Goal: Check status: Check status

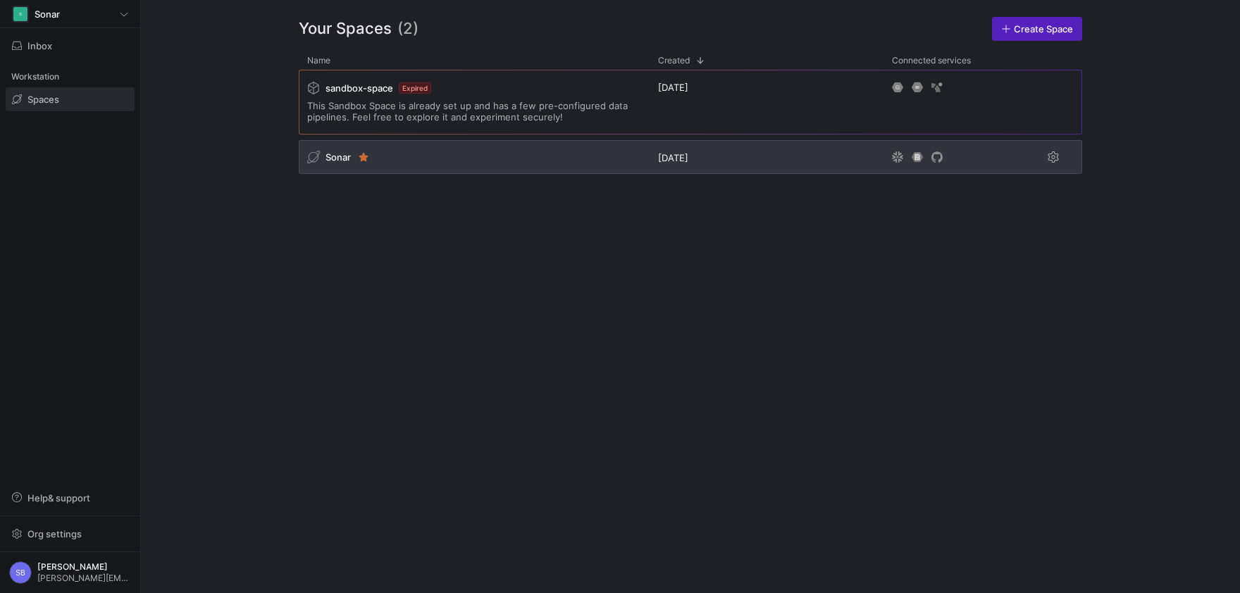
click at [342, 159] on span "Sonar" at bounding box center [338, 157] width 25 height 11
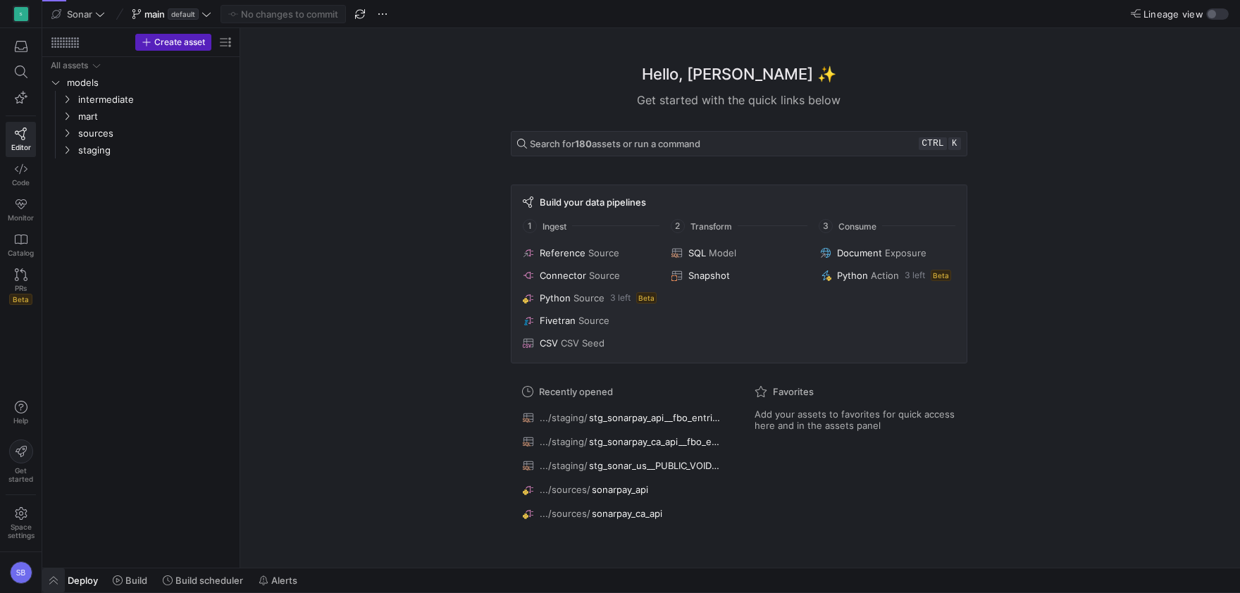
click at [60, 586] on span "button" at bounding box center [53, 581] width 23 height 24
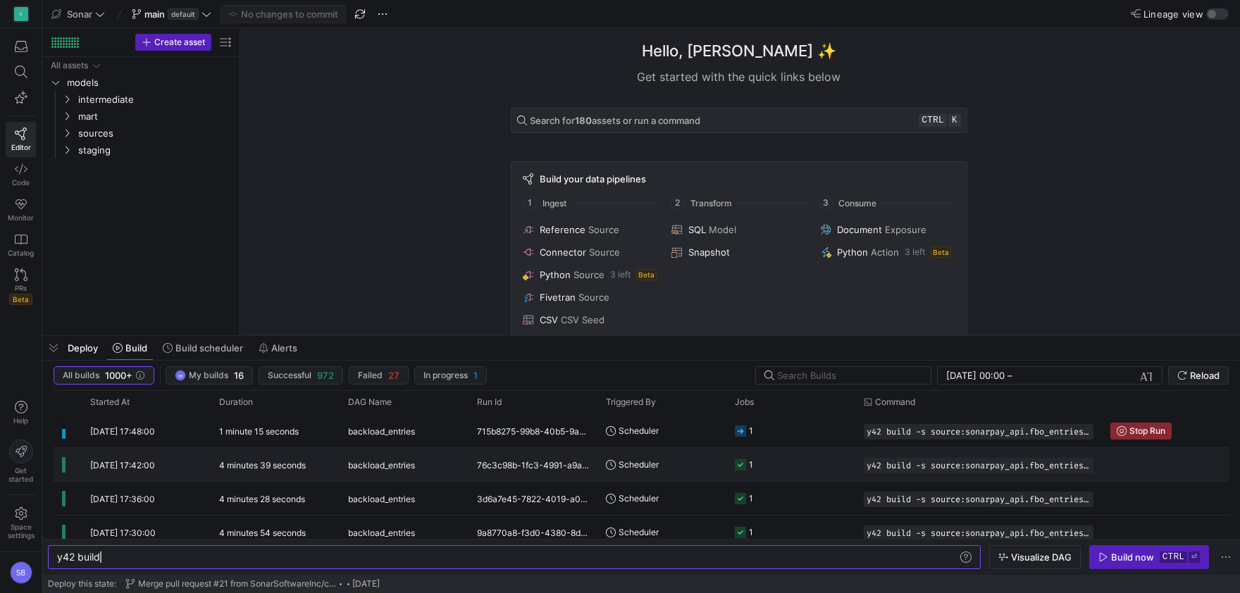
click at [277, 472] on div "4 minutes 39 seconds" at bounding box center [275, 464] width 129 height 33
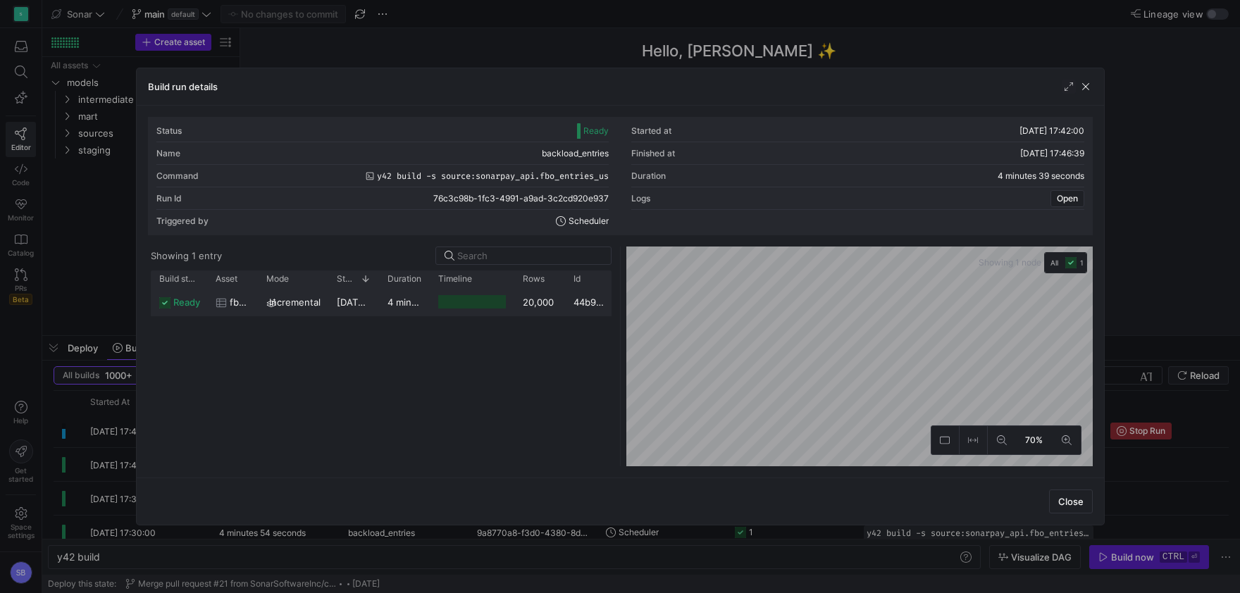
click at [528, 307] on div "20,000" at bounding box center [539, 301] width 51 height 27
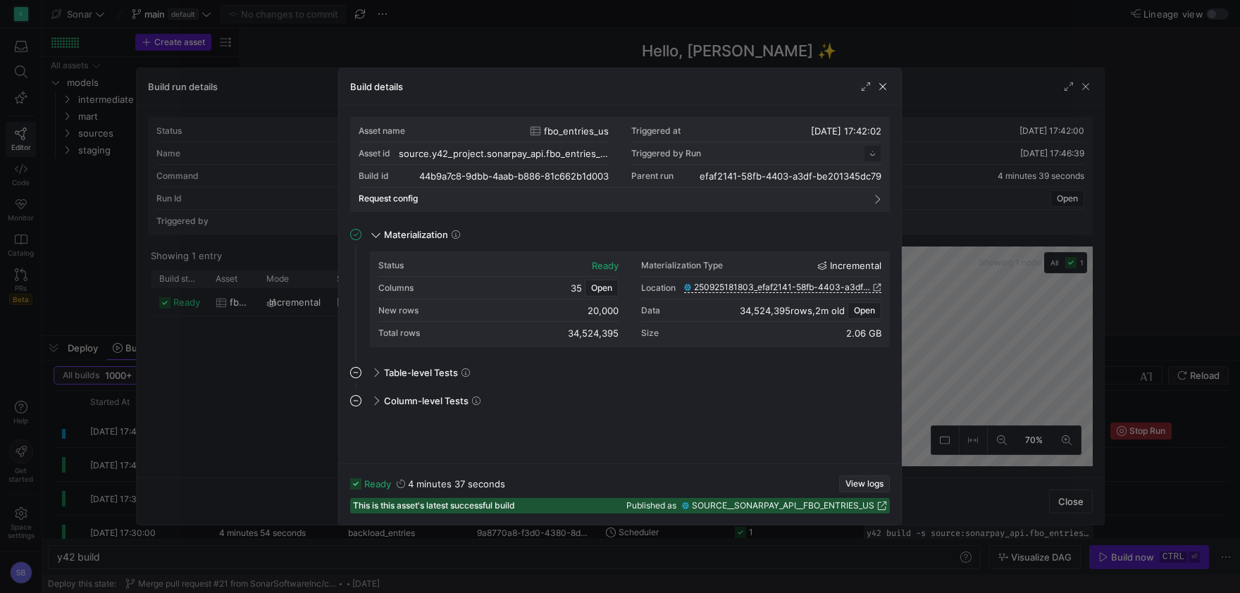
click at [860, 483] on span "View logs" at bounding box center [865, 484] width 38 height 10
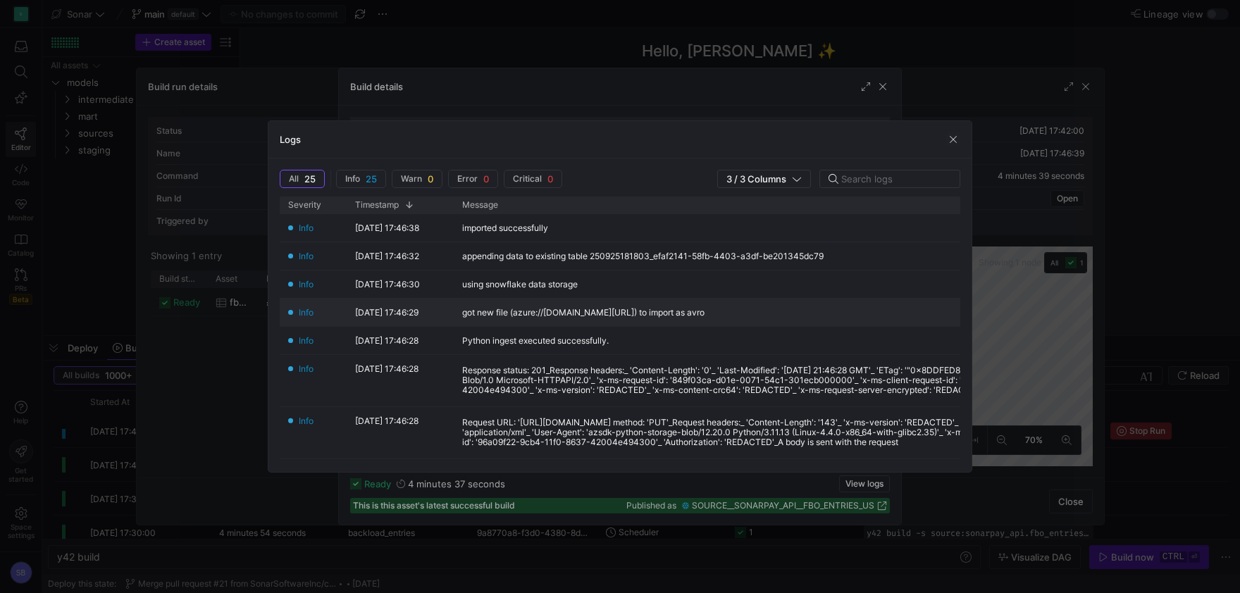
scroll to position [395, 0]
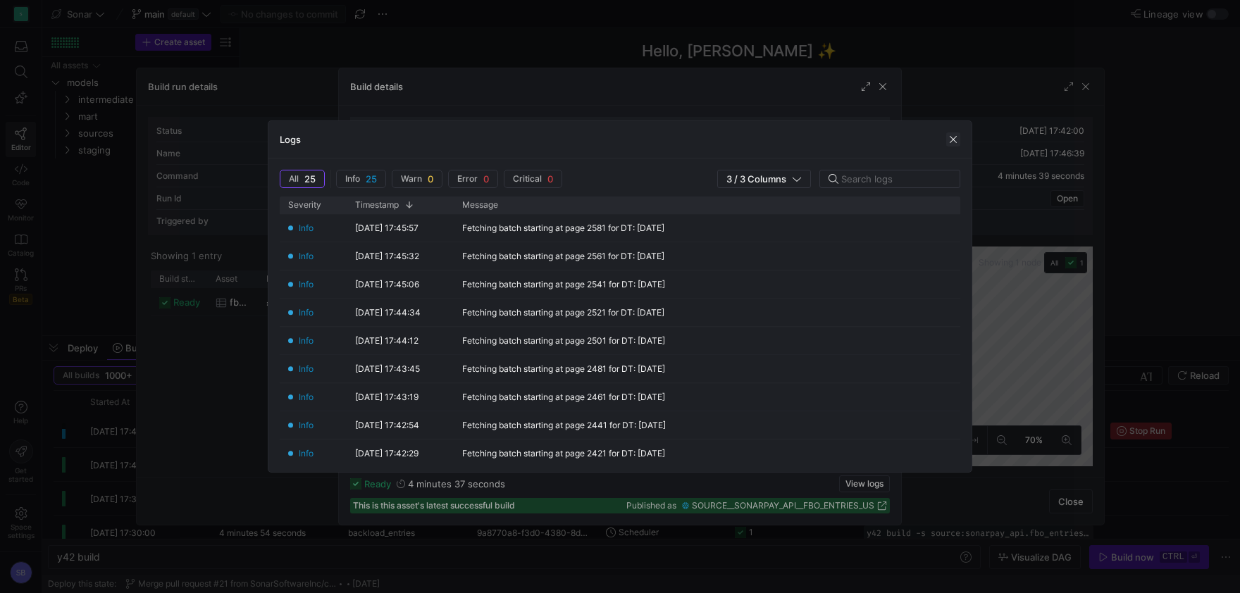
click at [958, 140] on span "button" at bounding box center [953, 139] width 14 height 14
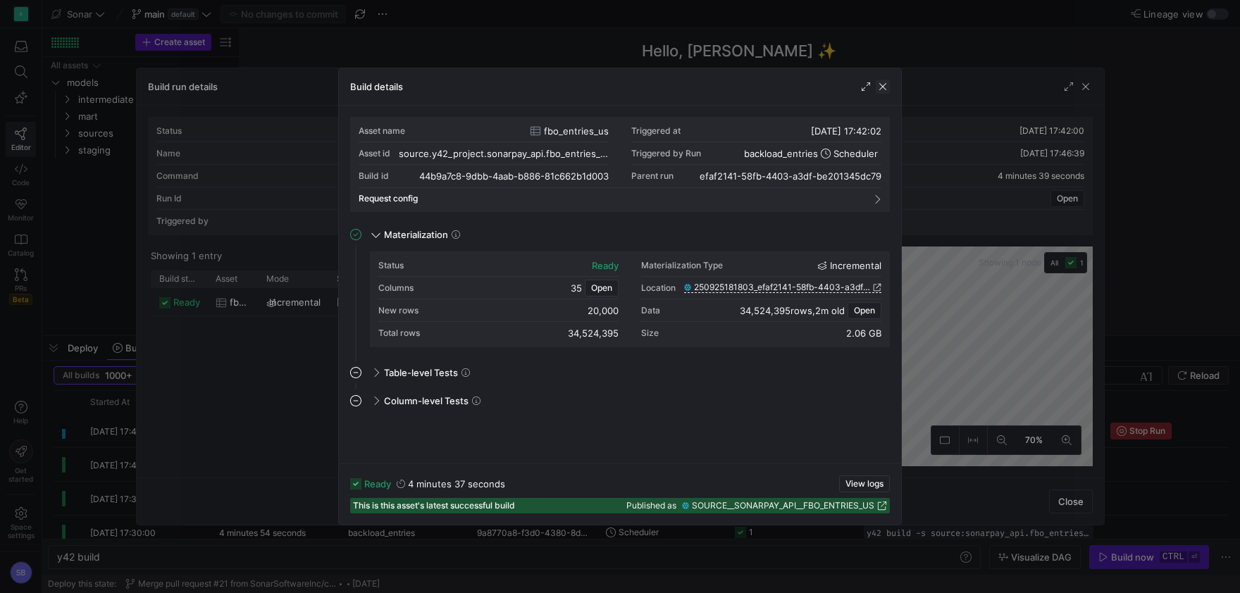
click at [883, 84] on span "button" at bounding box center [883, 87] width 14 height 14
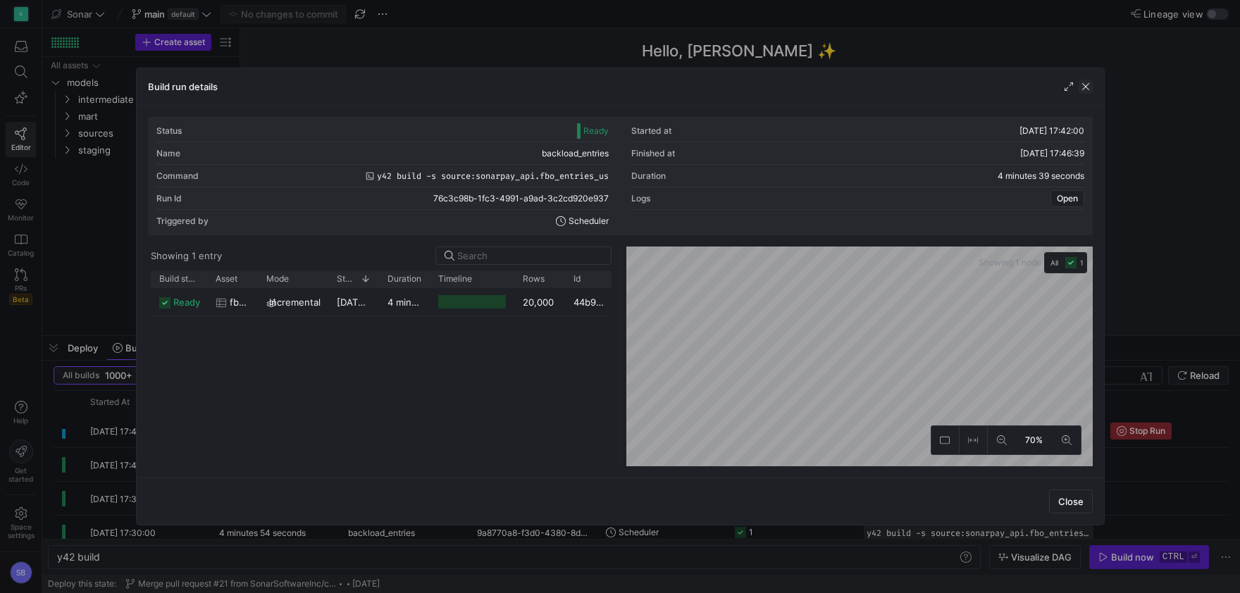
click at [1082, 88] on span "button" at bounding box center [1086, 87] width 14 height 14
